Goal: Task Accomplishment & Management: Manage account settings

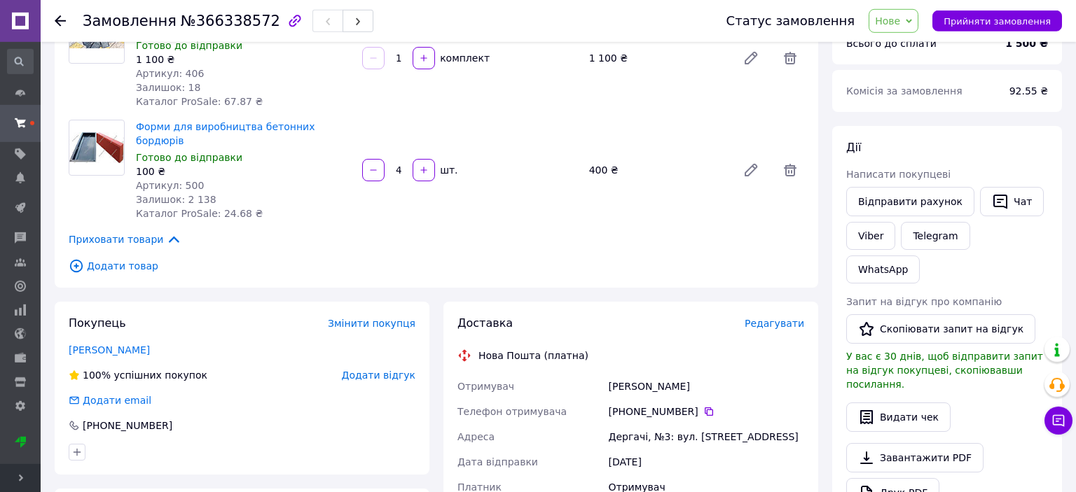
scroll to position [148, 0]
click at [900, 25] on span "Нове" at bounding box center [887, 20] width 25 height 11
click at [909, 46] on li "Прийнято" at bounding box center [901, 49] width 64 height 21
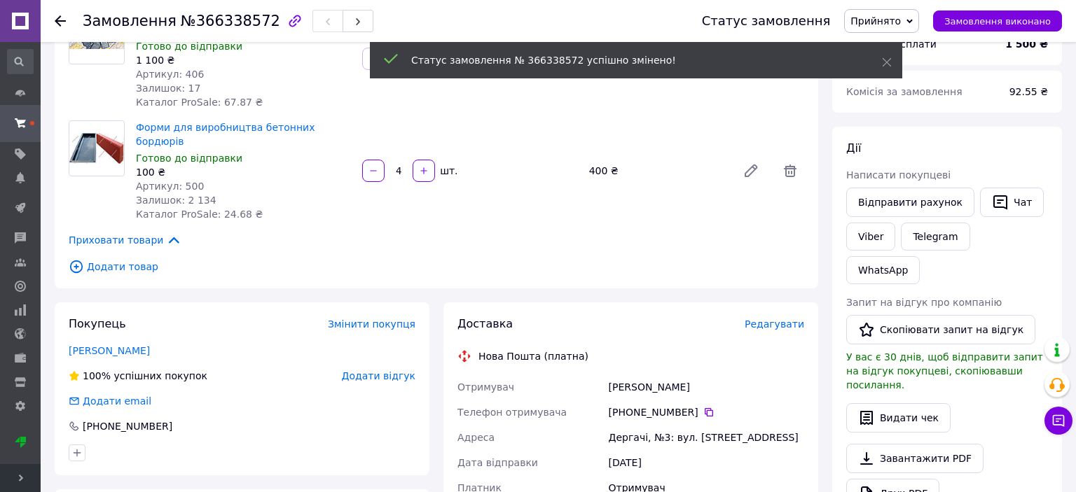
click at [784, 319] on span "Редагувати" at bounding box center [774, 324] width 60 height 11
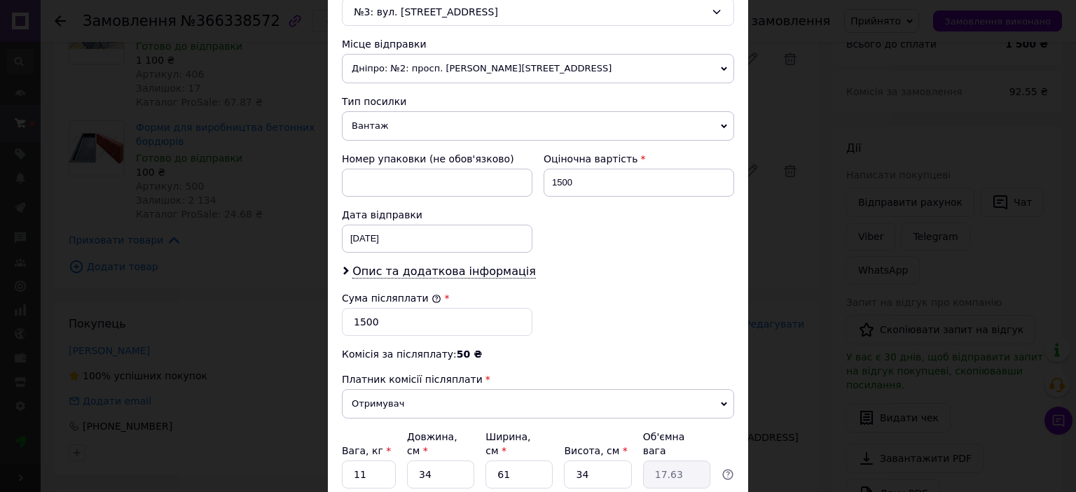
scroll to position [572, 0]
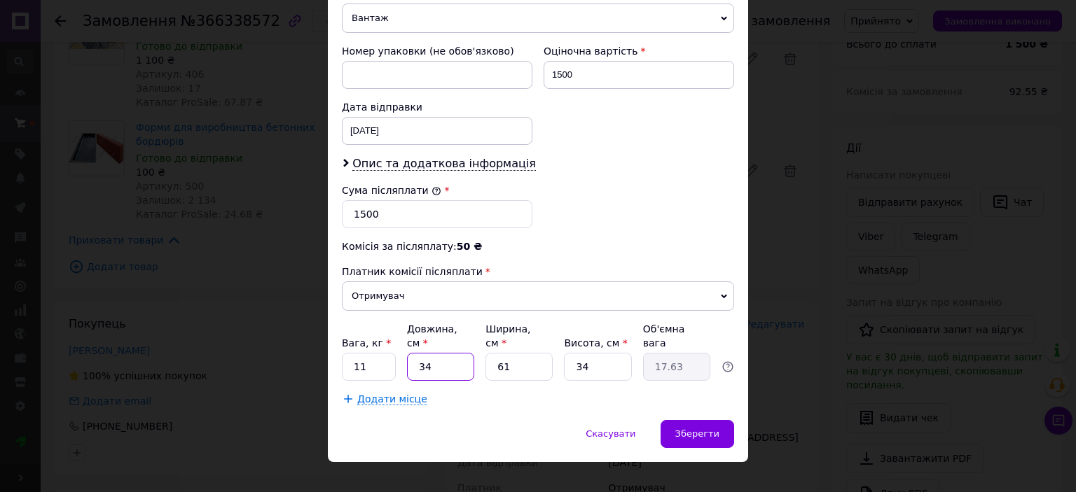
drag, startPoint x: 444, startPoint y: 352, endPoint x: 412, endPoint y: 352, distance: 32.2
click at [412, 353] on input "34" at bounding box center [440, 367] width 67 height 28
type input "6"
type input "3.11"
type input "61"
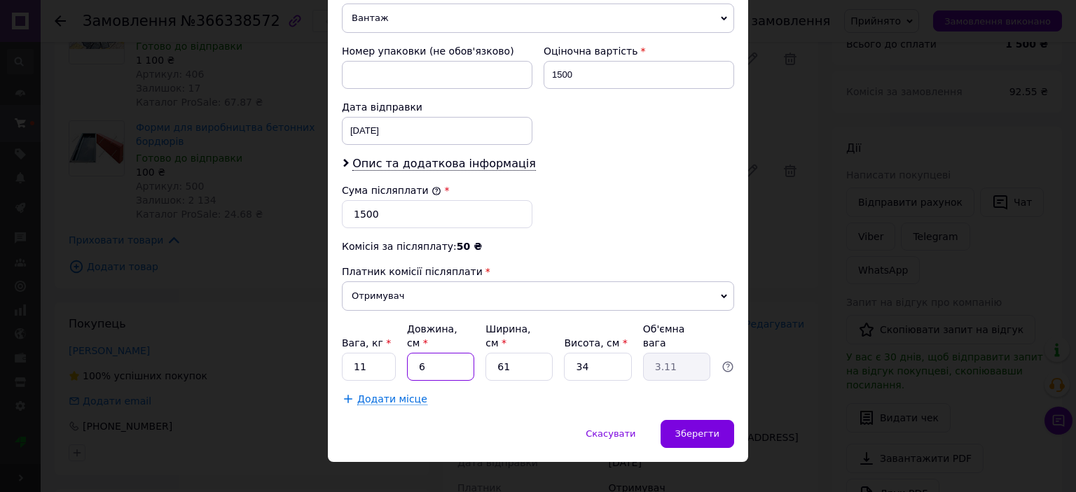
type input "31.63"
type input "61"
drag, startPoint x: 520, startPoint y: 348, endPoint x: 476, endPoint y: 348, distance: 43.4
click at [485, 353] on input "61" at bounding box center [518, 367] width 67 height 28
type input "3"
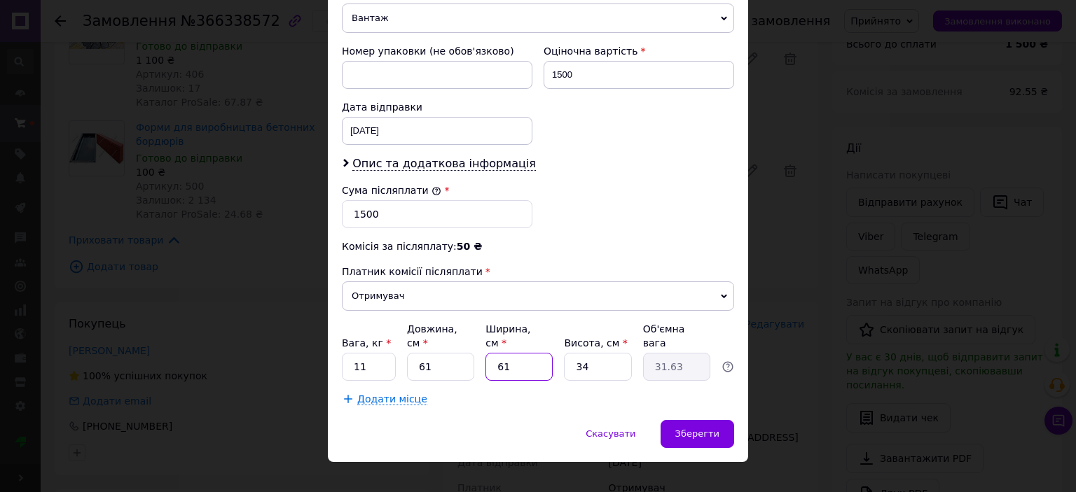
type input "1.56"
type input "34"
type input "17.63"
type input "3"
type input "1.56"
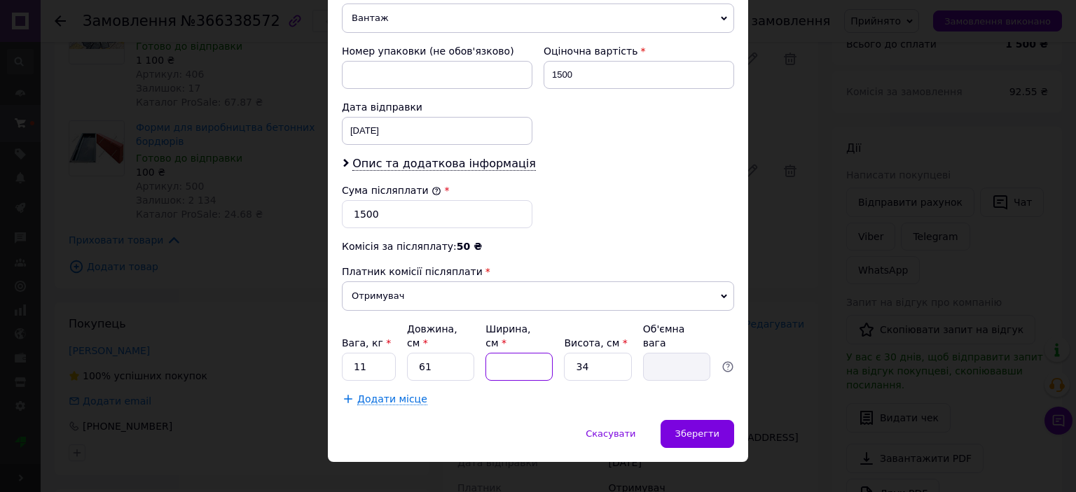
type input "4"
type input "2.07"
type input "43"
type input "22.3"
type input "43"
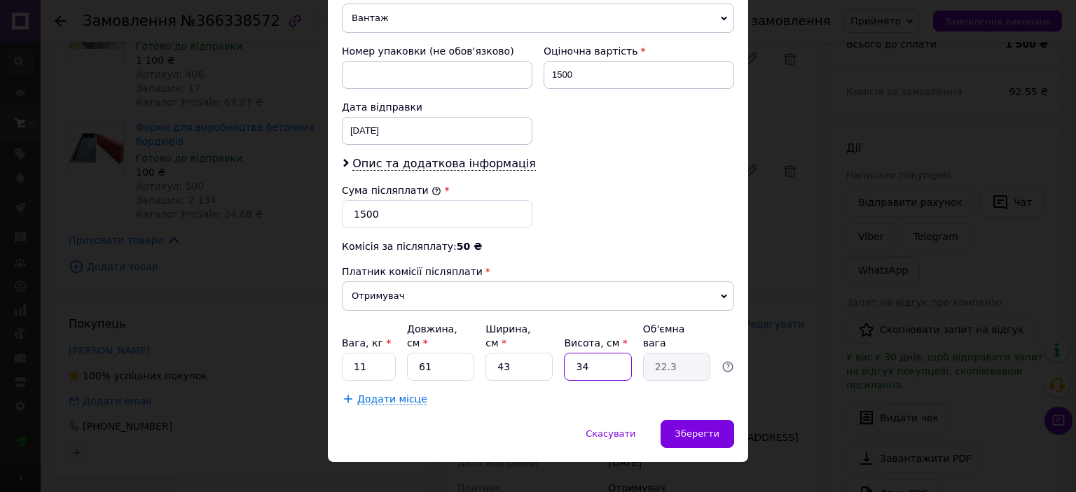
drag, startPoint x: 581, startPoint y: 351, endPoint x: 572, endPoint y: 351, distance: 9.8
click at [572, 353] on input "34" at bounding box center [597, 367] width 67 height 28
type input "4"
type input "2.62"
type input "43"
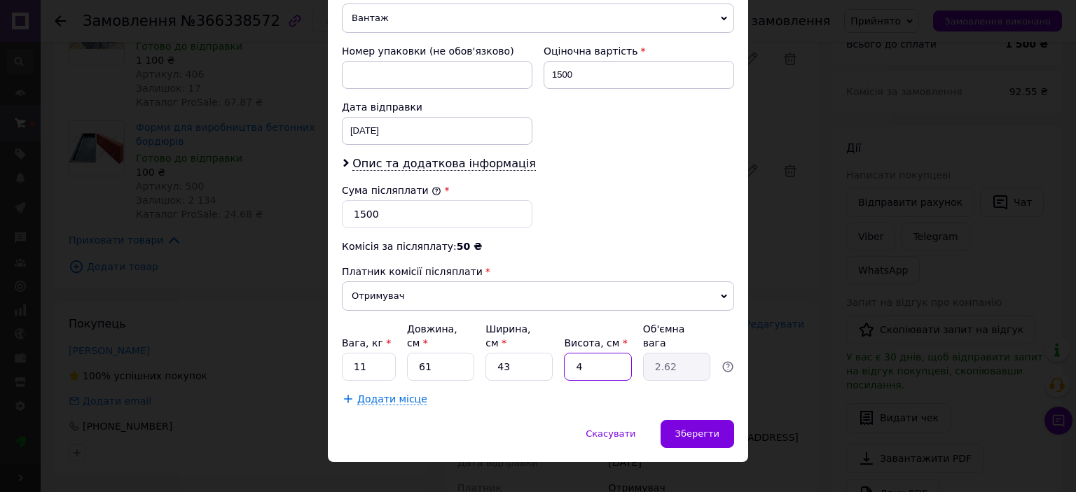
type input "28.2"
type input "43"
click at [444, 353] on input "61" at bounding box center [440, 367] width 67 height 28
drag, startPoint x: 444, startPoint y: 348, endPoint x: 423, endPoint y: 348, distance: 21.0
click at [423, 353] on input "61" at bounding box center [440, 367] width 67 height 28
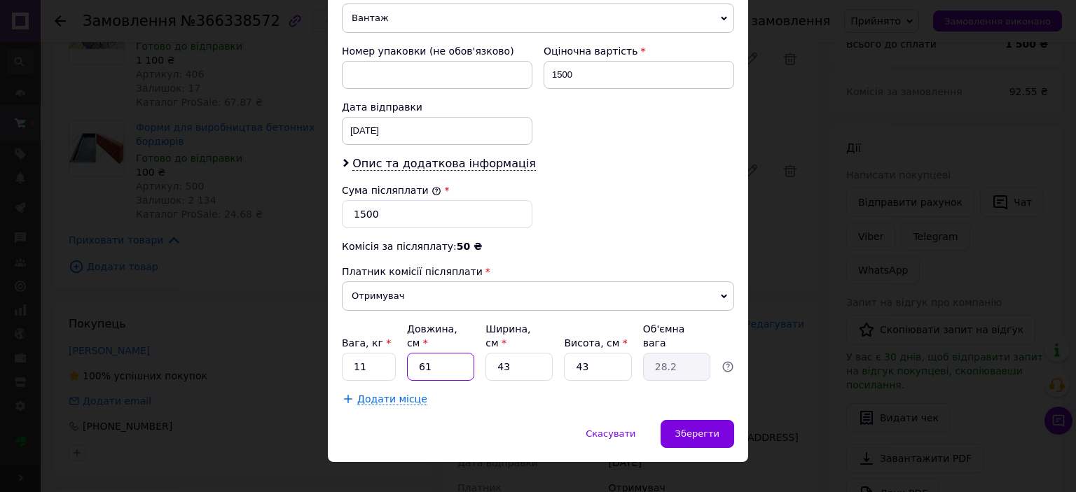
type input "62"
type input "28.66"
type input "62"
click at [705, 429] on span "Зберегти" at bounding box center [697, 434] width 44 height 11
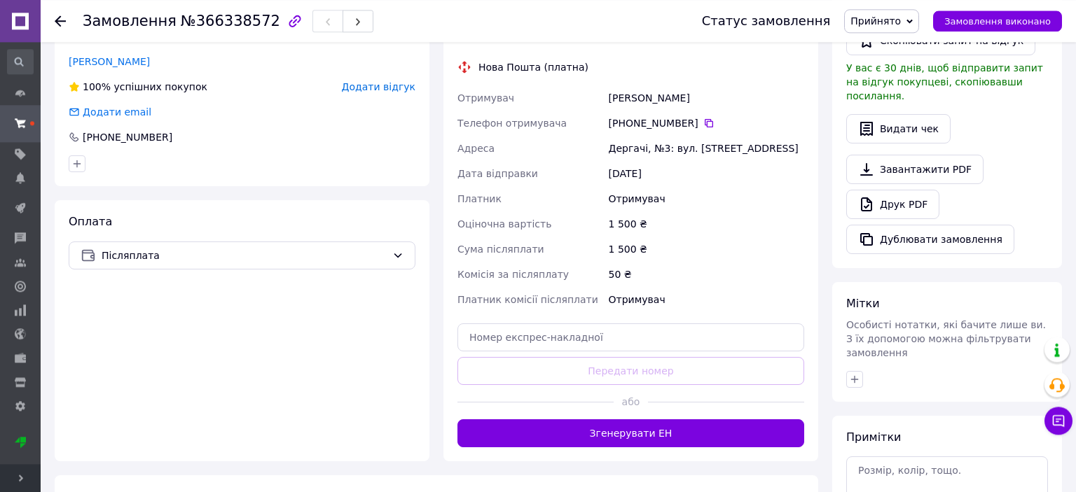
scroll to position [518, 0]
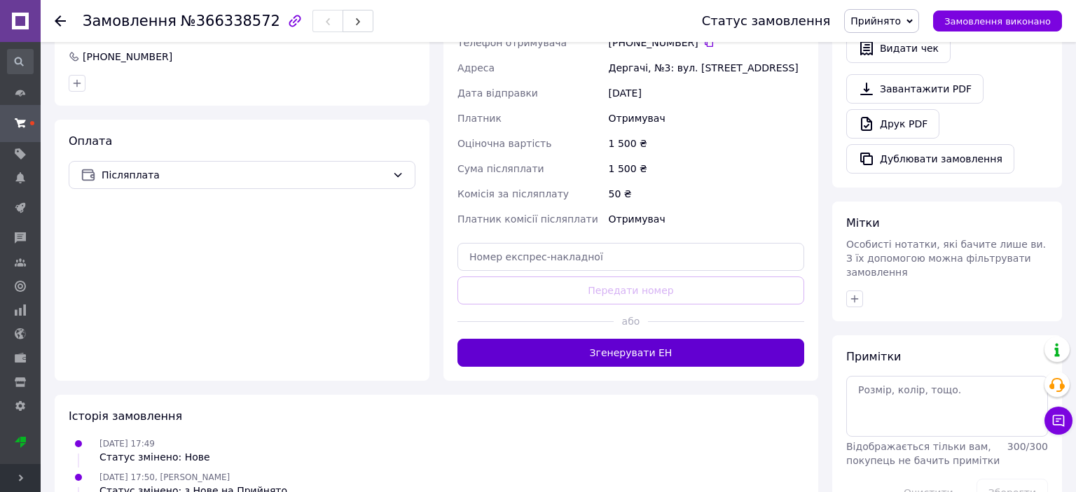
click at [646, 345] on button "Згенерувати ЕН" at bounding box center [630, 353] width 347 height 28
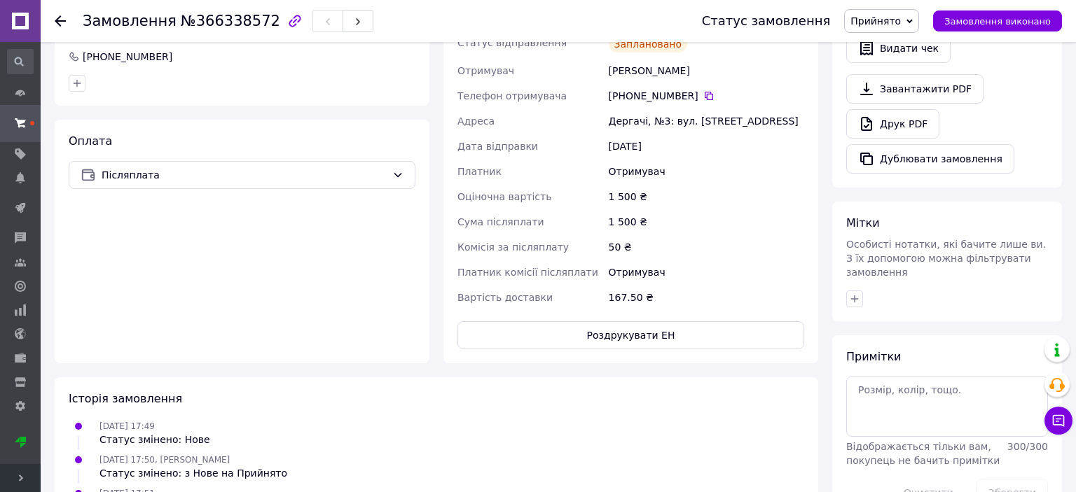
scroll to position [370, 0]
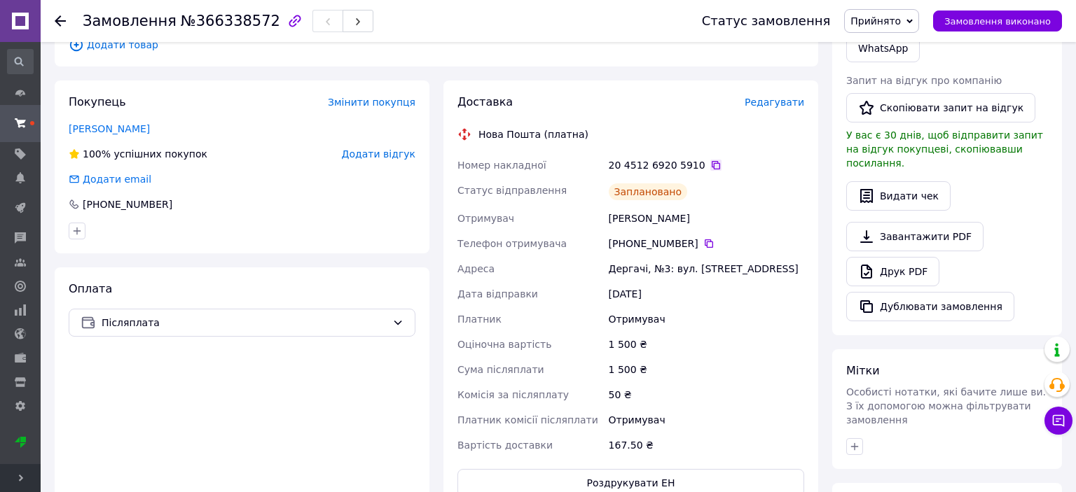
click at [710, 160] on icon at bounding box center [715, 165] width 11 height 11
